Goal: Task Accomplishment & Management: Manage account settings

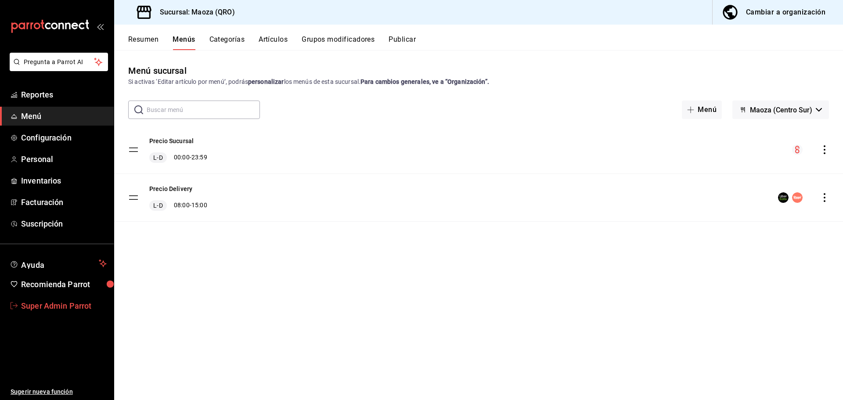
click at [46, 309] on span "Super Admin Parrot" at bounding box center [64, 306] width 86 height 12
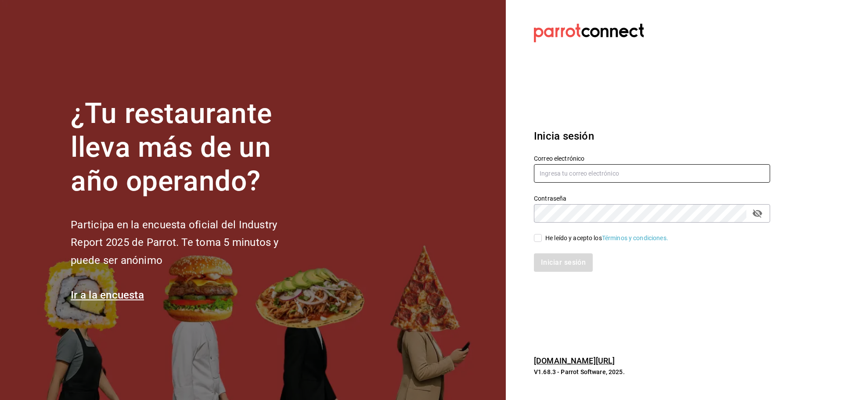
click at [572, 175] on input "text" at bounding box center [652, 173] width 236 height 18
paste input "[EMAIL_ADDRESS][DOMAIN_NAME]"
type input "[EMAIL_ADDRESS][DOMAIN_NAME]"
click at [554, 239] on div "He leído y acepto los Términos y condiciones." at bounding box center [606, 238] width 123 height 9
click at [542, 239] on input "He leído y acepto los Términos y condiciones." at bounding box center [538, 238] width 8 height 8
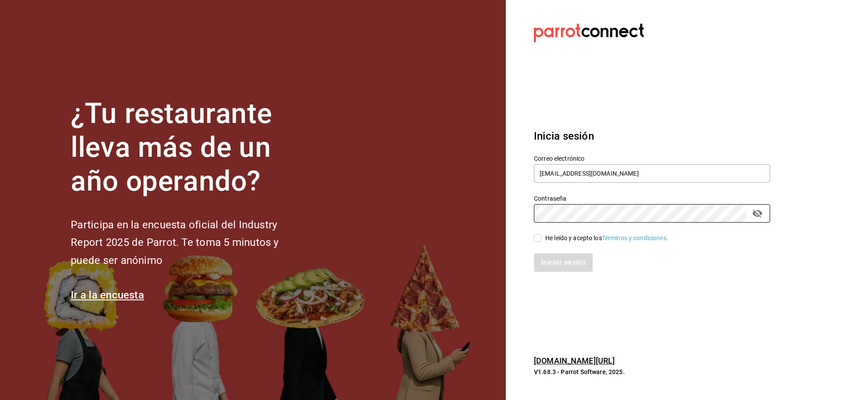
checkbox input "true"
click at [561, 262] on button "Iniciar sesión" at bounding box center [564, 262] width 60 height 18
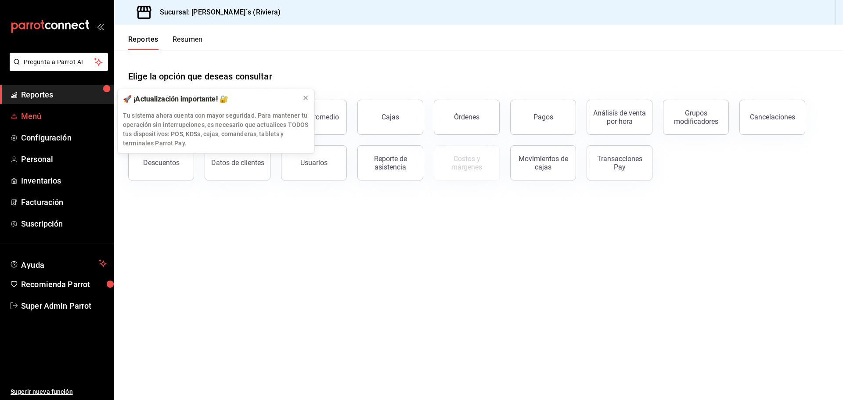
click at [32, 116] on span "Menú" at bounding box center [64, 116] width 86 height 12
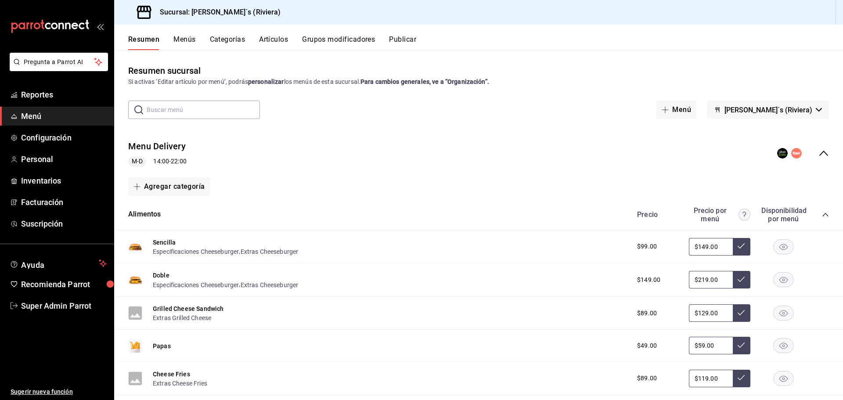
click at [819, 152] on icon "collapse-menu-row" at bounding box center [824, 153] width 11 height 11
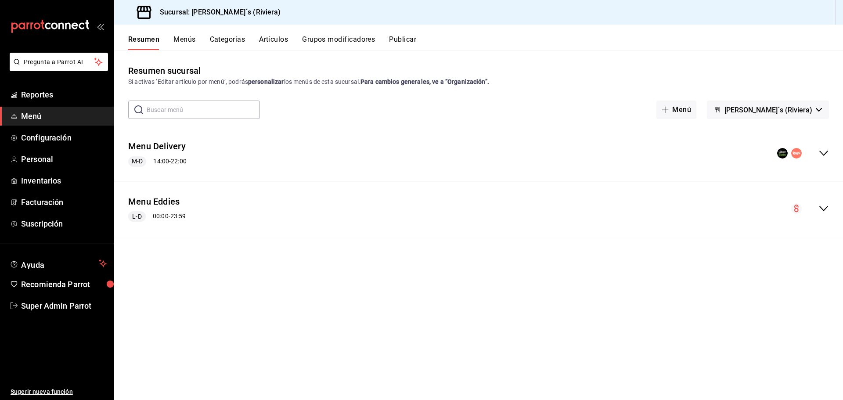
click at [273, 41] on button "Artículos" at bounding box center [273, 42] width 29 height 15
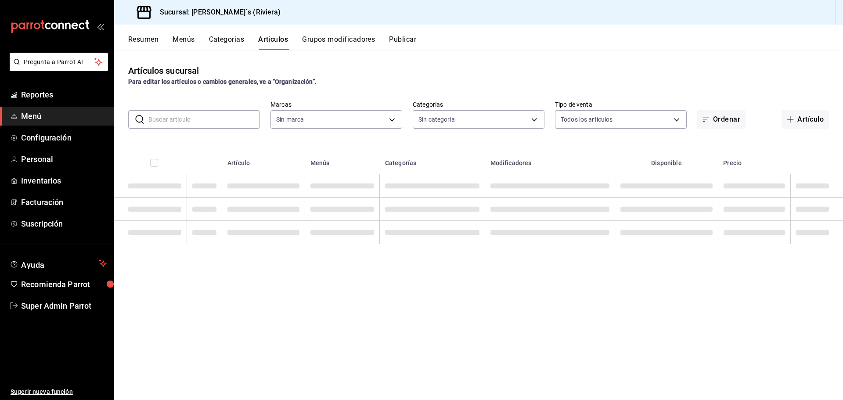
type input "4fc3c6e0-fa01-490a-910d-b10e69ffc73a"
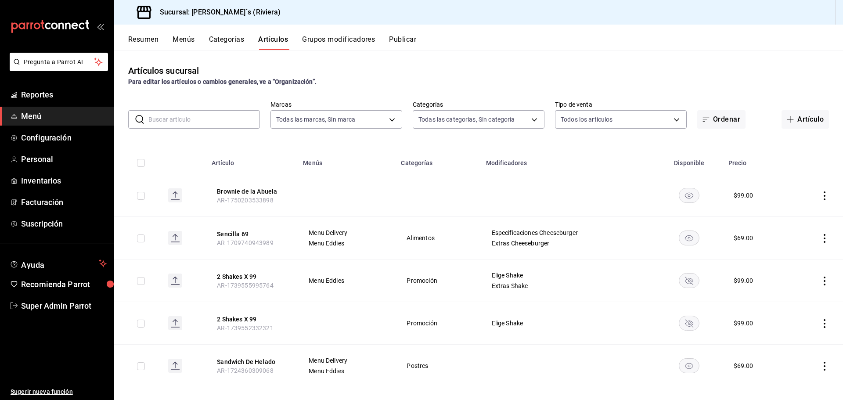
type input "05d132e3-9f8b-41e6-9d47-a7d4d7d4f3c0,0361d6b8-1131-44cd-beac-837f84eaef43,86fcd…"
click at [189, 39] on button "Menús" at bounding box center [184, 42] width 22 height 15
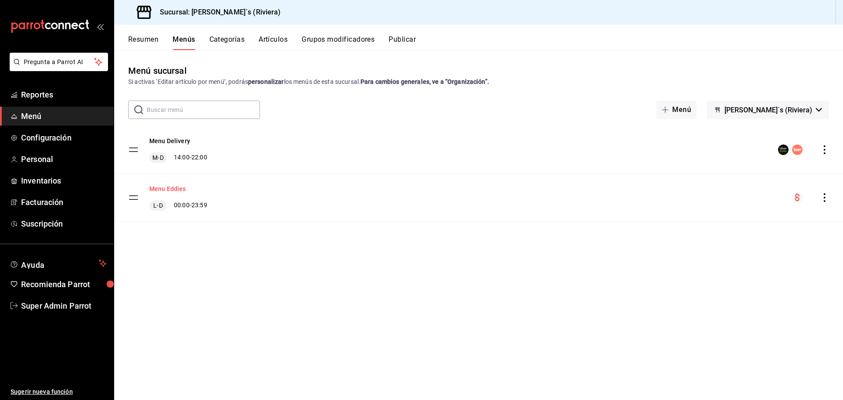
click at [177, 191] on button "Menu Eddies" at bounding box center [167, 188] width 37 height 9
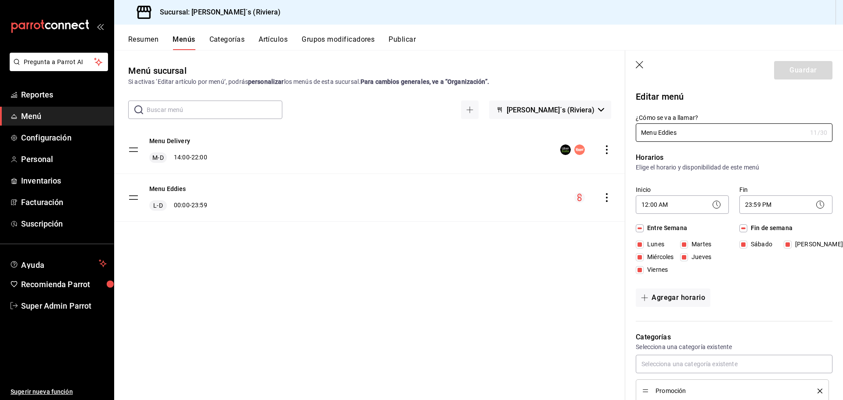
click at [637, 65] on icon "button" at bounding box center [640, 65] width 9 height 9
checkbox input "false"
type input "1755891612943"
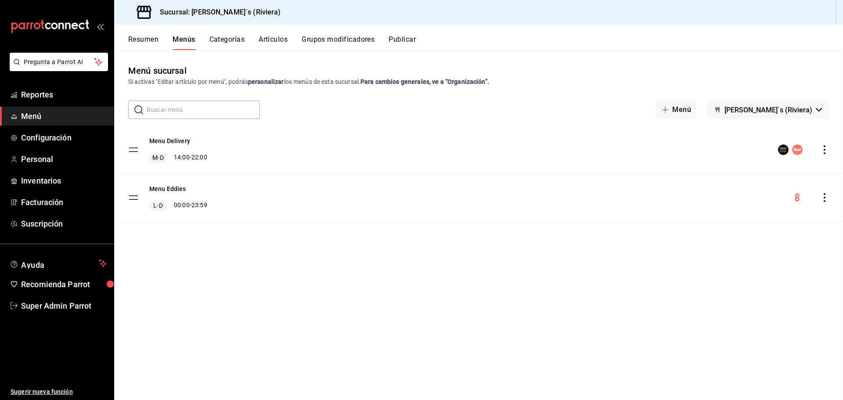
checkbox input "false"
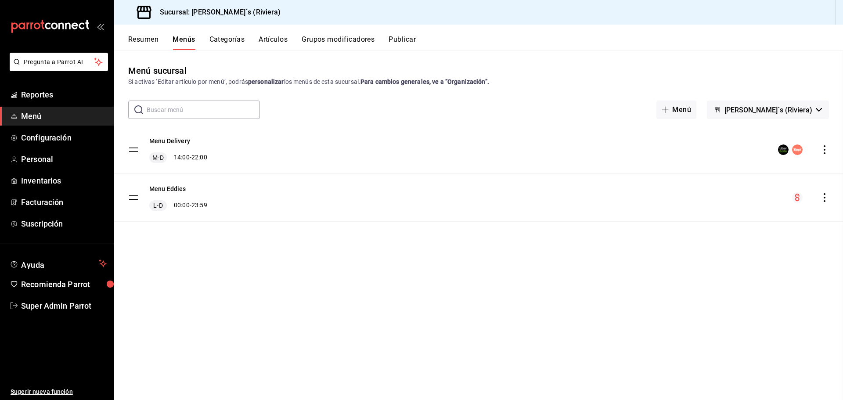
checkbox input "false"
click at [147, 40] on button "Resumen" at bounding box center [143, 42] width 30 height 15
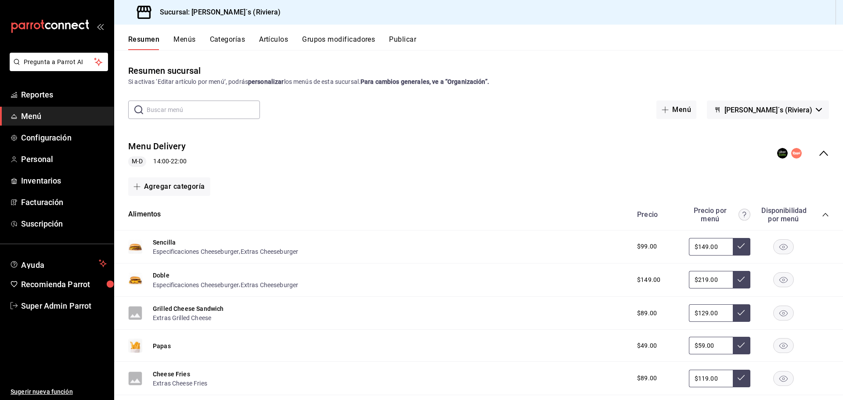
click at [819, 147] on div "Menu Delivery M-D 14:00 - 22:00" at bounding box center [478, 153] width 729 height 41
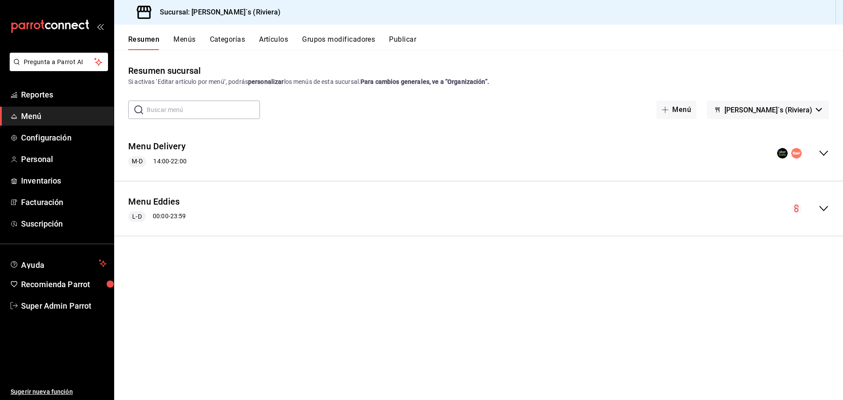
click at [822, 208] on icon "collapse-menu-row" at bounding box center [823, 208] width 9 height 5
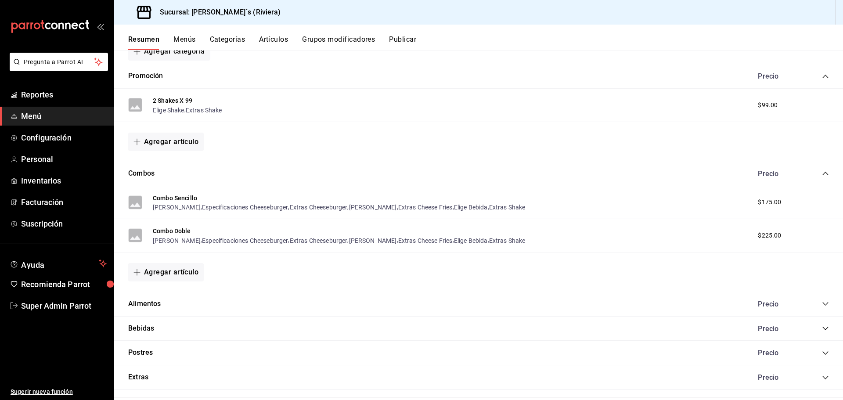
scroll to position [206, 0]
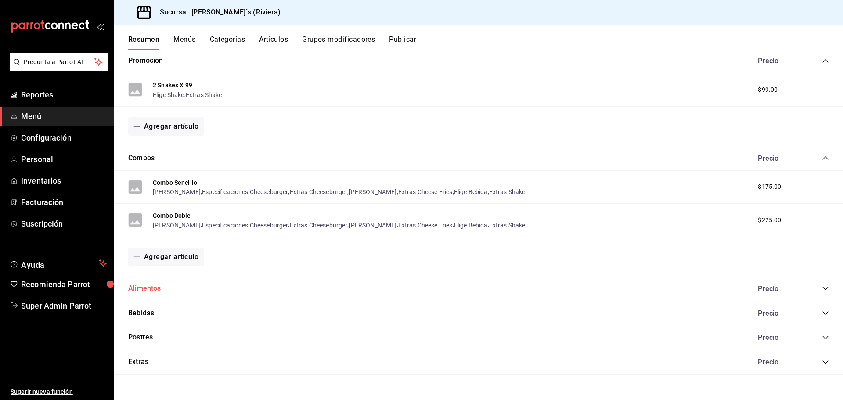
click at [145, 290] on button "Alimentos" at bounding box center [144, 289] width 33 height 10
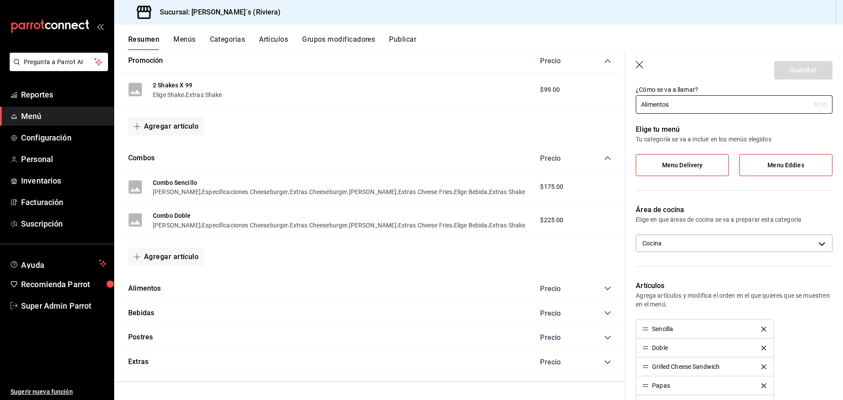
scroll to position [44, 0]
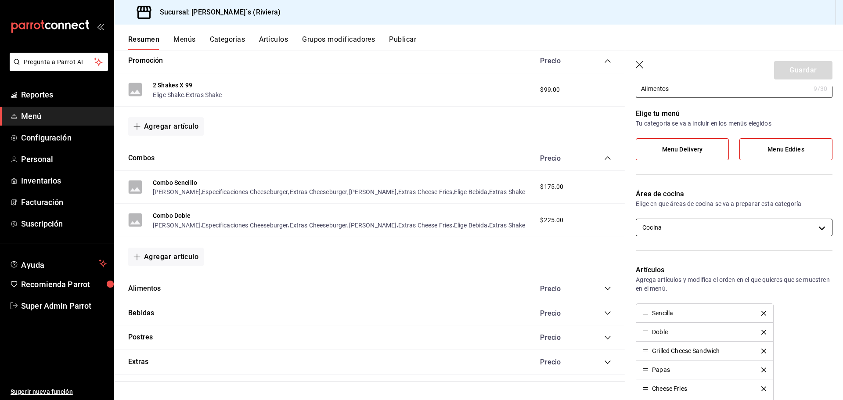
click at [812, 225] on body "Pregunta a Parrot AI Reportes Menú Configuración Personal Inventarios Facturaci…" at bounding box center [421, 200] width 843 height 400
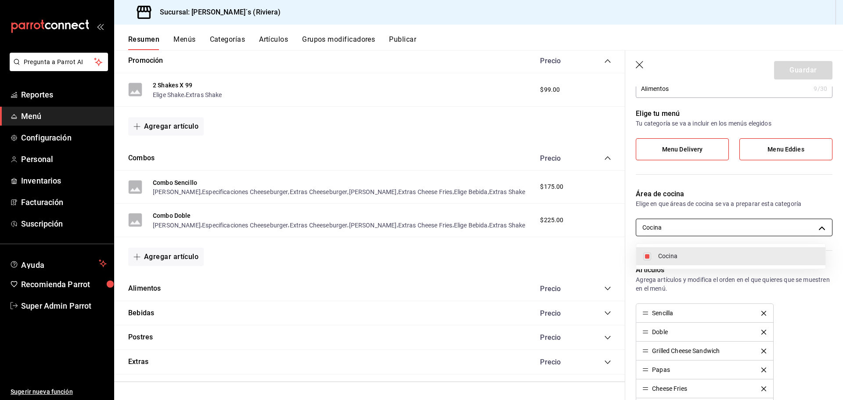
click at [812, 225] on div at bounding box center [421, 200] width 843 height 400
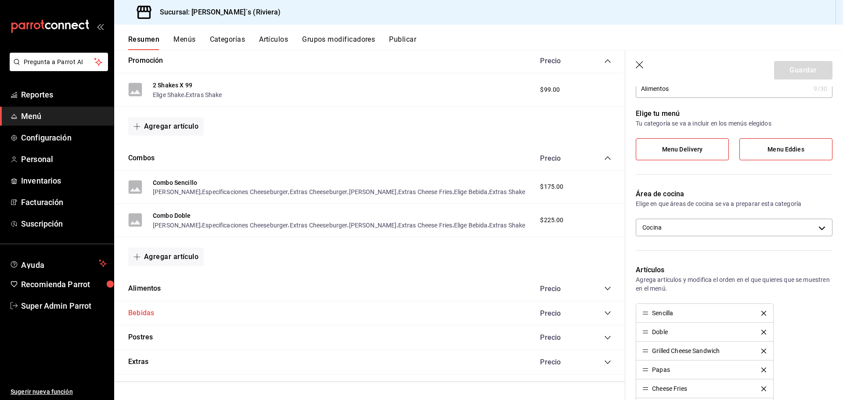
click at [137, 310] on button "Bebidas" at bounding box center [141, 313] width 26 height 10
click at [136, 337] on button "Postres" at bounding box center [140, 337] width 25 height 10
click at [141, 359] on button "Extras" at bounding box center [138, 362] width 20 height 10
click at [167, 213] on button "Combo Doble" at bounding box center [172, 215] width 38 height 9
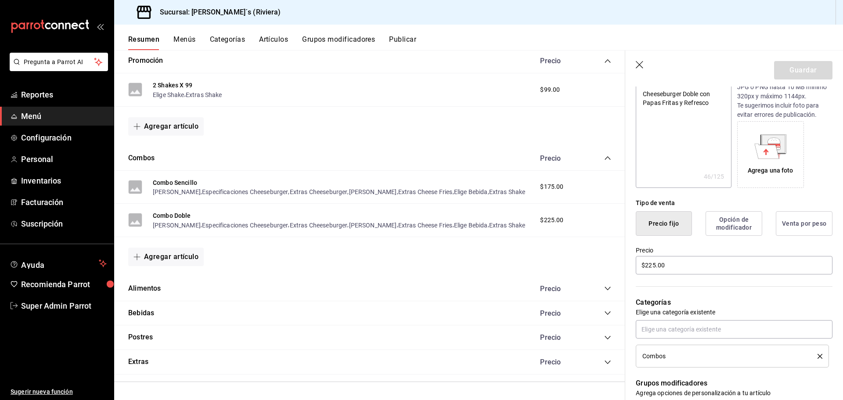
scroll to position [99, 0]
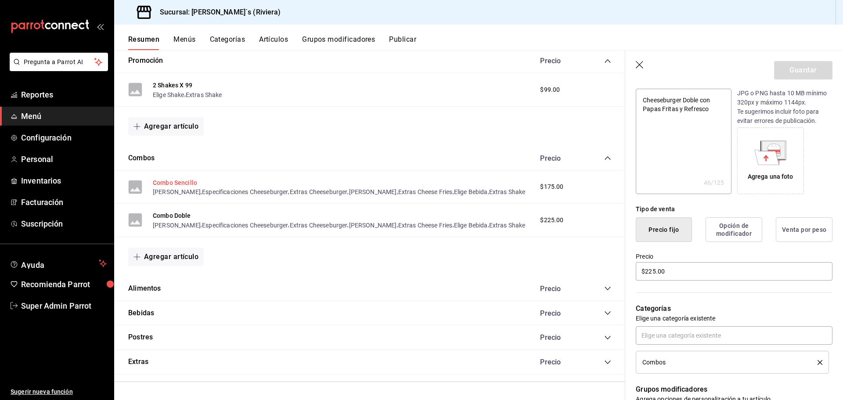
click at [177, 181] on button "Combo Sencillo" at bounding box center [175, 182] width 44 height 9
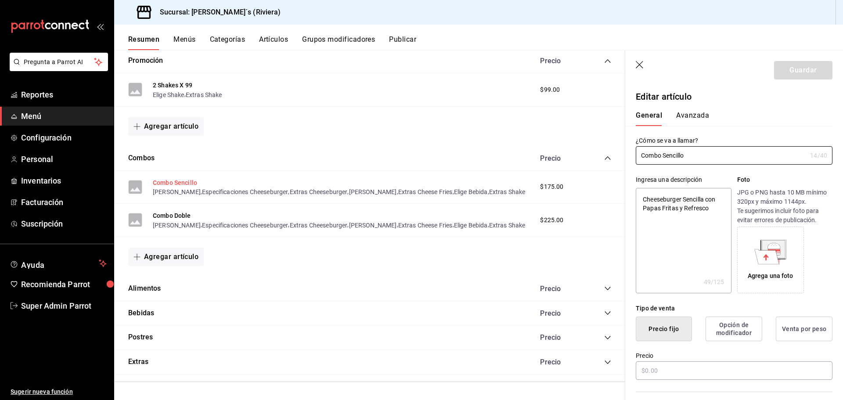
type textarea "x"
type input "$175.00"
click at [141, 158] on button "Combos" at bounding box center [141, 158] width 26 height 10
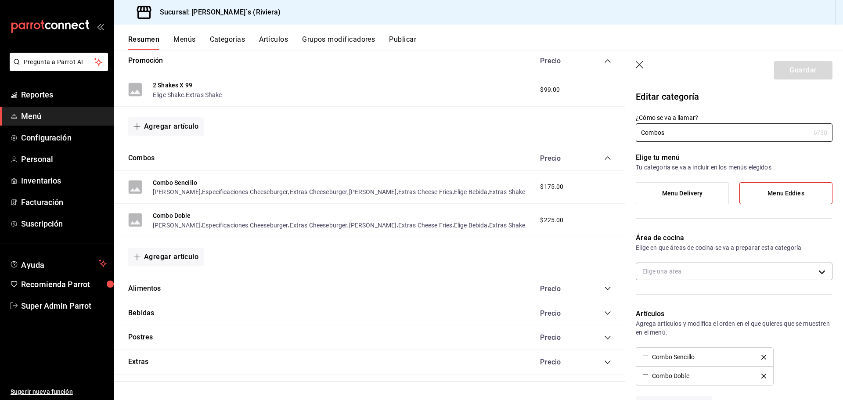
type input "1fdee266-b76a-420f-b690-c04ada8eb228"
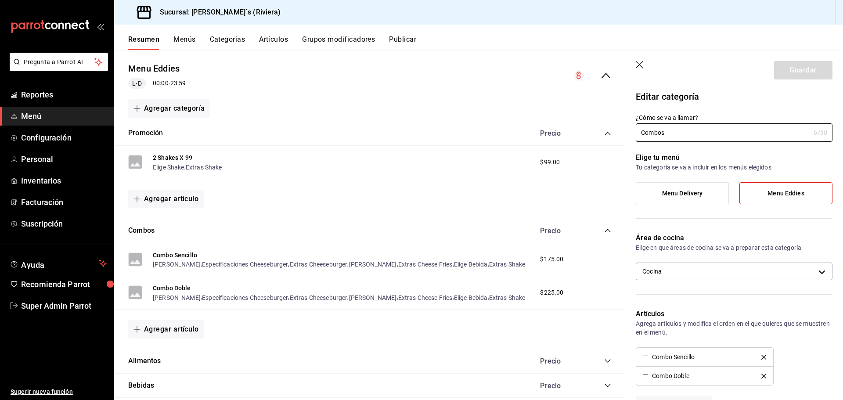
scroll to position [118, 0]
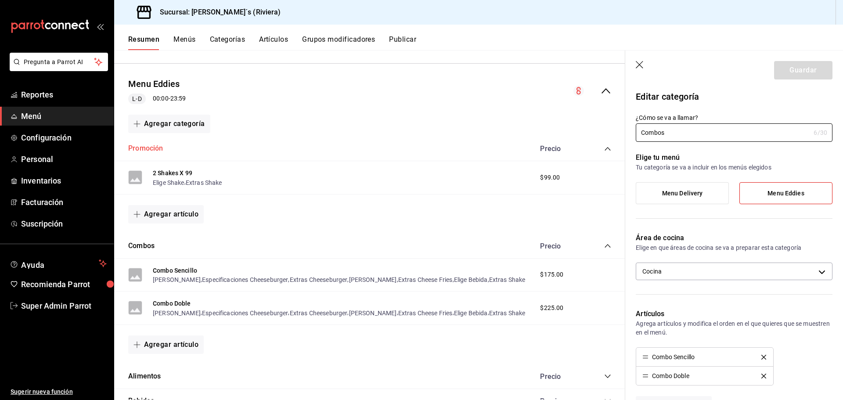
click at [149, 148] on button "Promoción" at bounding box center [145, 149] width 35 height 10
